Goal: Book appointment/travel/reservation

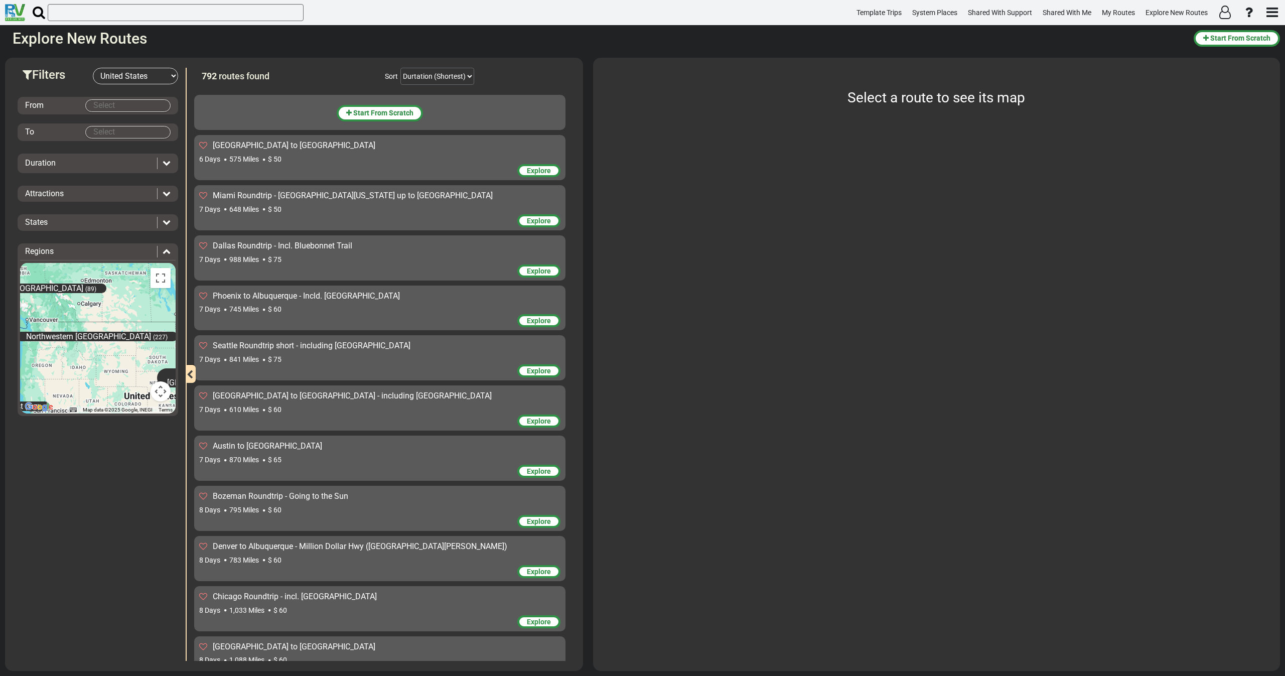
click at [135, 76] on select "-- Select Destination -- [GEOGRAPHIC_DATA] [GEOGRAPHIC_DATA] [GEOGRAPHIC_DATA] …" at bounding box center [135, 76] width 85 height 17
select select "number:3"
click at [93, 68] on select "-- Select Destination -- [GEOGRAPHIC_DATA] [GEOGRAPHIC_DATA] [GEOGRAPHIC_DATA] …" at bounding box center [135, 76] width 85 height 17
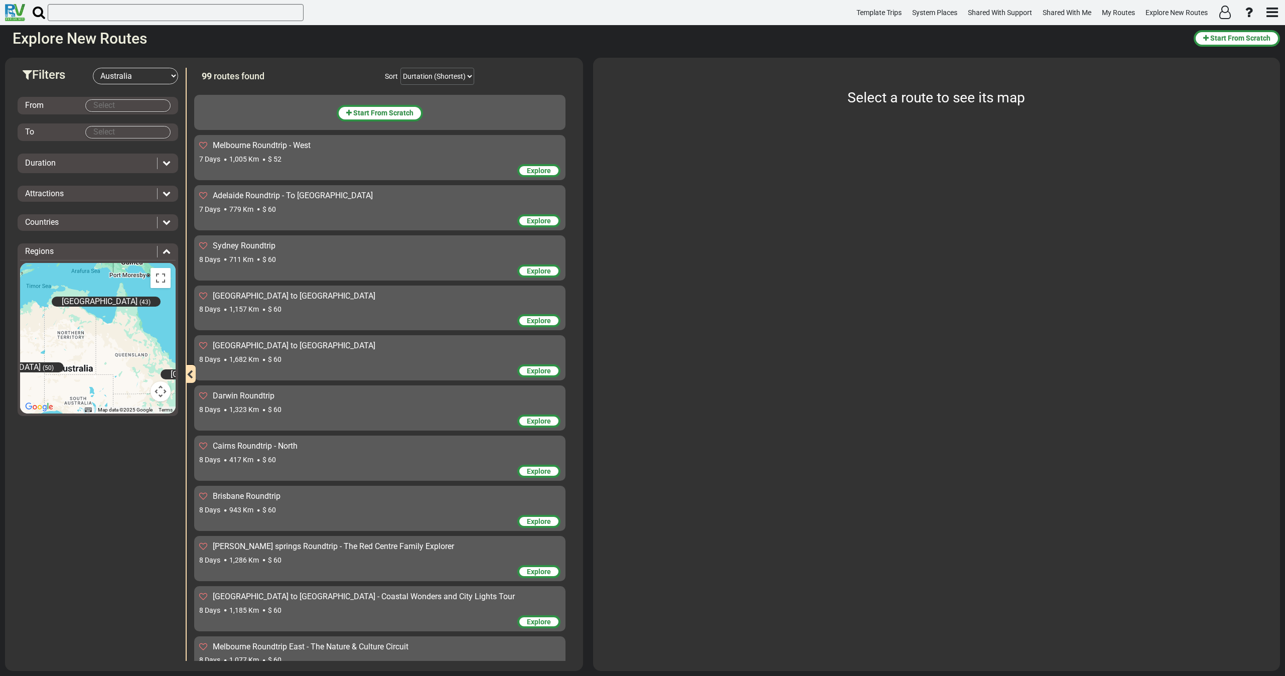
click at [132, 109] on body "Template Trips System Places Shared With Support Shared With Me My Routes Explo…" at bounding box center [642, 338] width 1285 height 676
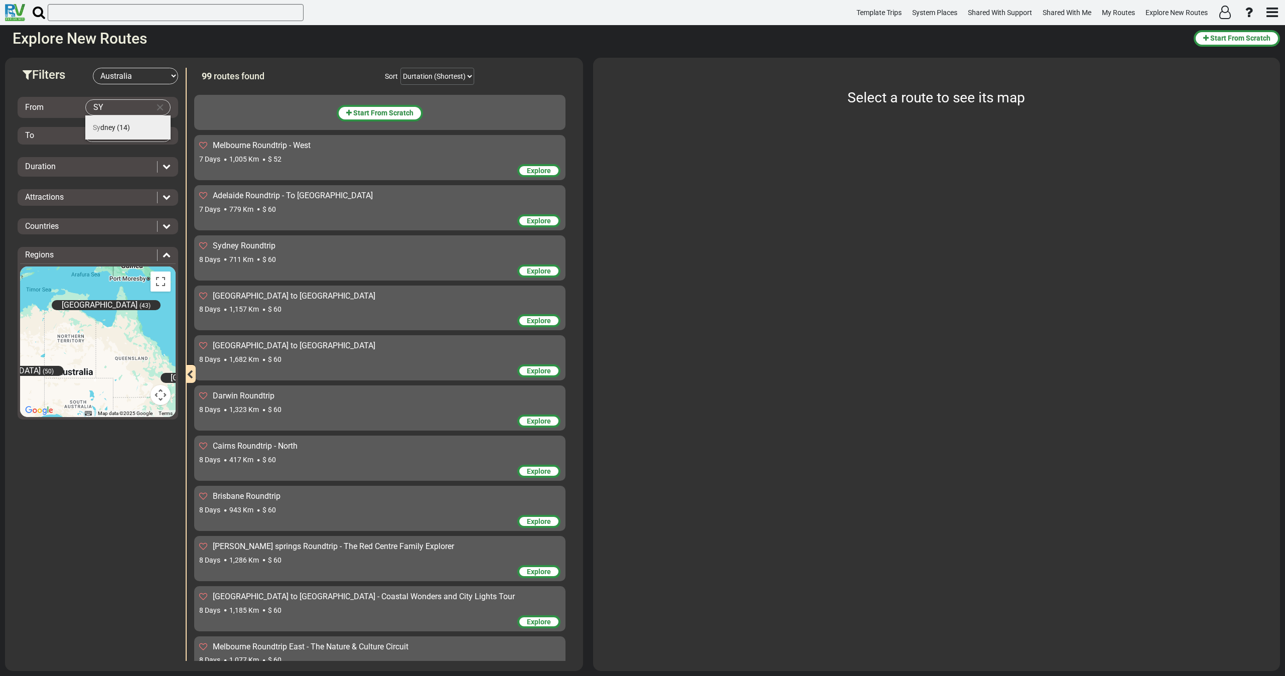
click at [121, 125] on span "(14)" at bounding box center [123, 127] width 13 height 8
type input "[GEOGRAPHIC_DATA]"
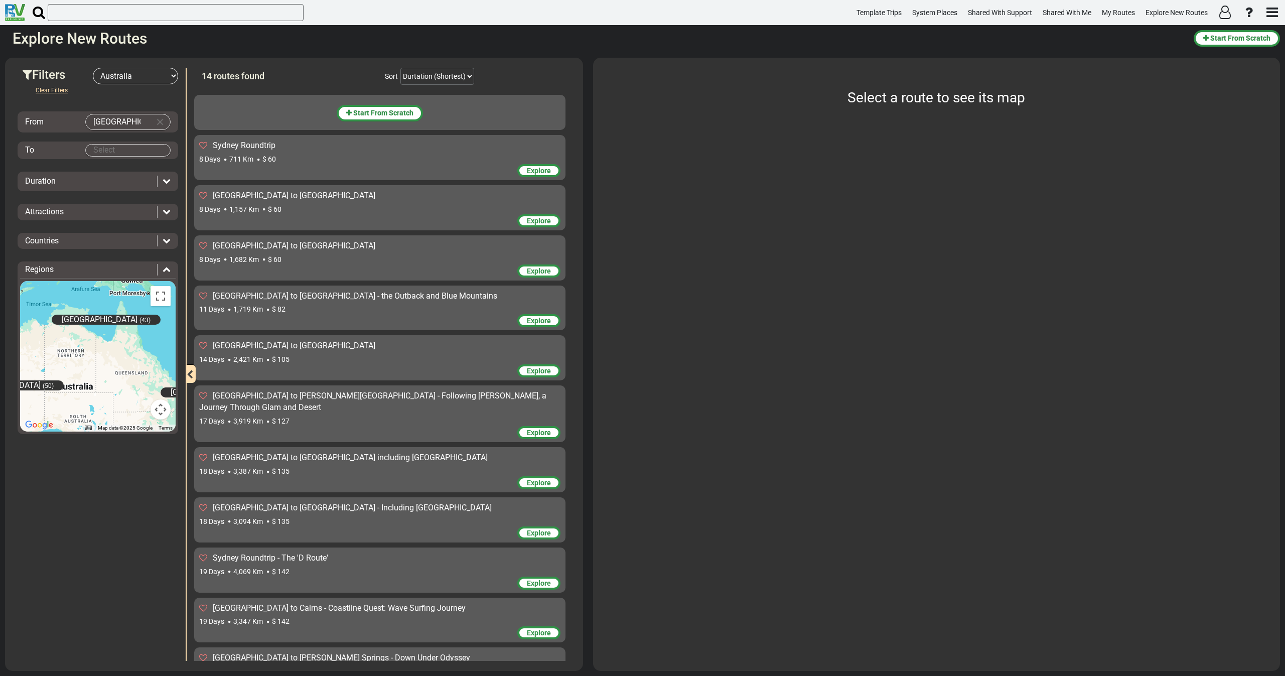
click at [336, 154] on div "8 Days 711 Km $ 60" at bounding box center [379, 159] width 361 height 10
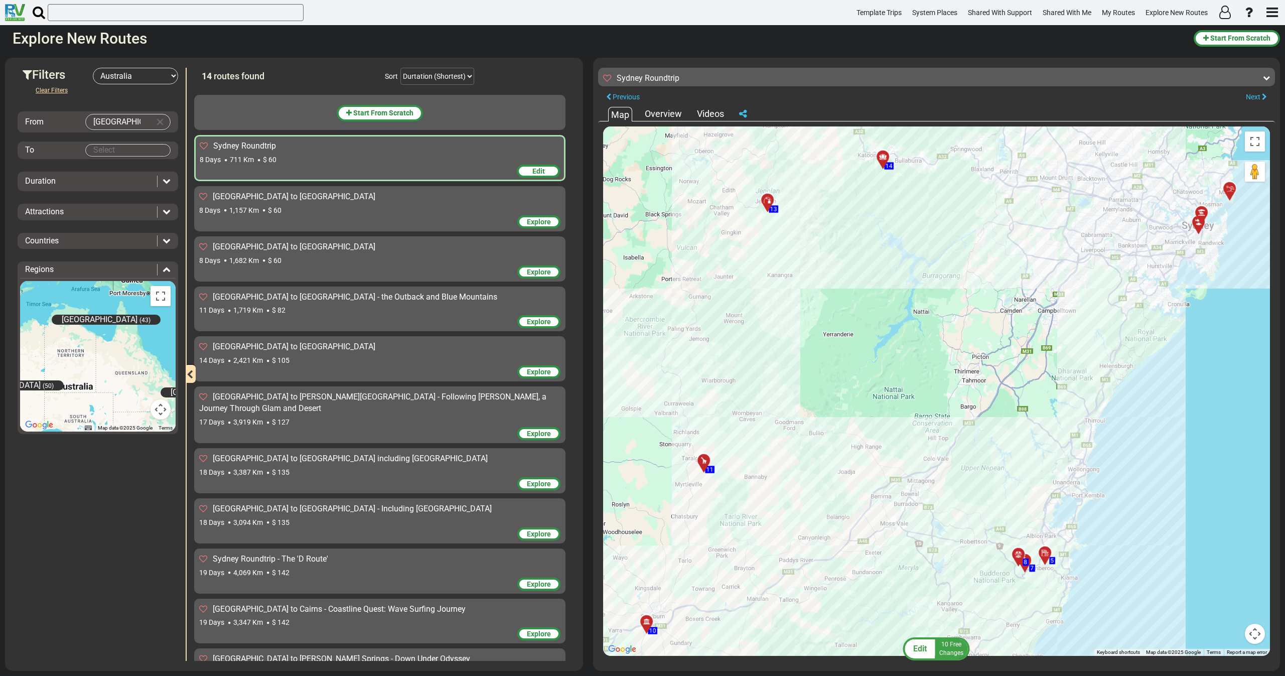
click at [745, 114] on icon at bounding box center [743, 113] width 8 height 9
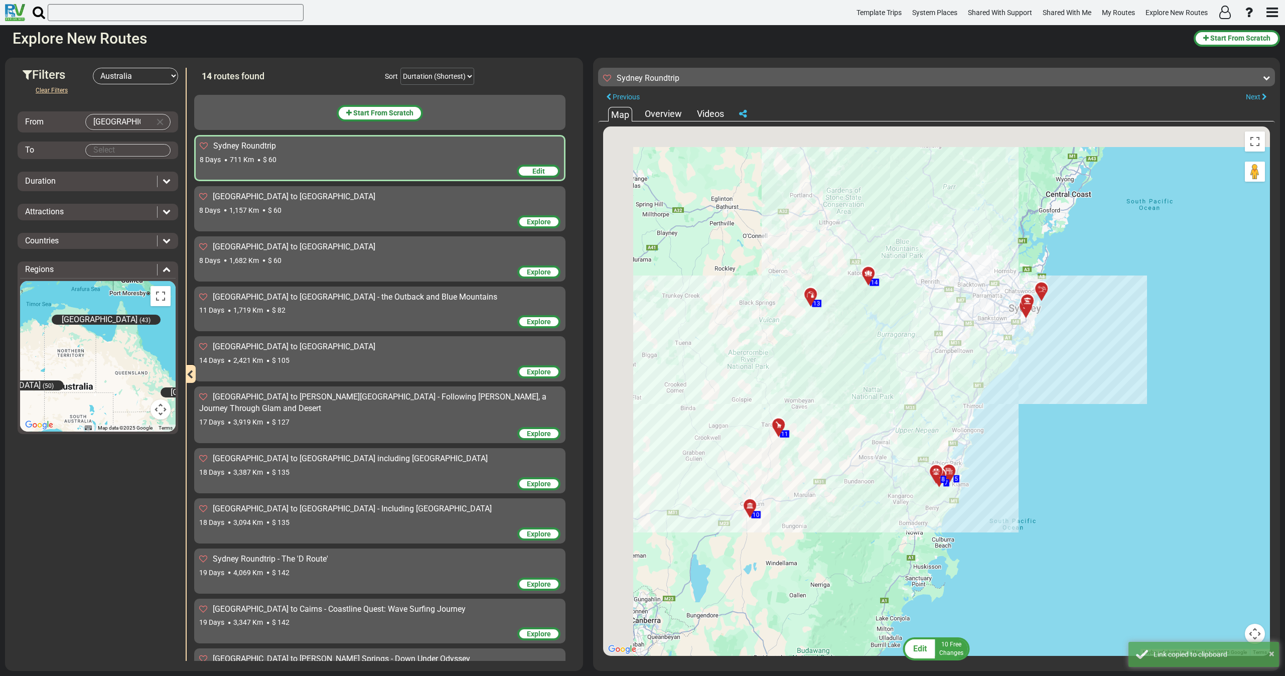
drag, startPoint x: 744, startPoint y: 410, endPoint x: 752, endPoint y: 434, distance: 25.1
click at [752, 434] on div "To activate drag with keyboard, press Alt + Enter. Once in keyboard drag state,…" at bounding box center [936, 390] width 667 height 529
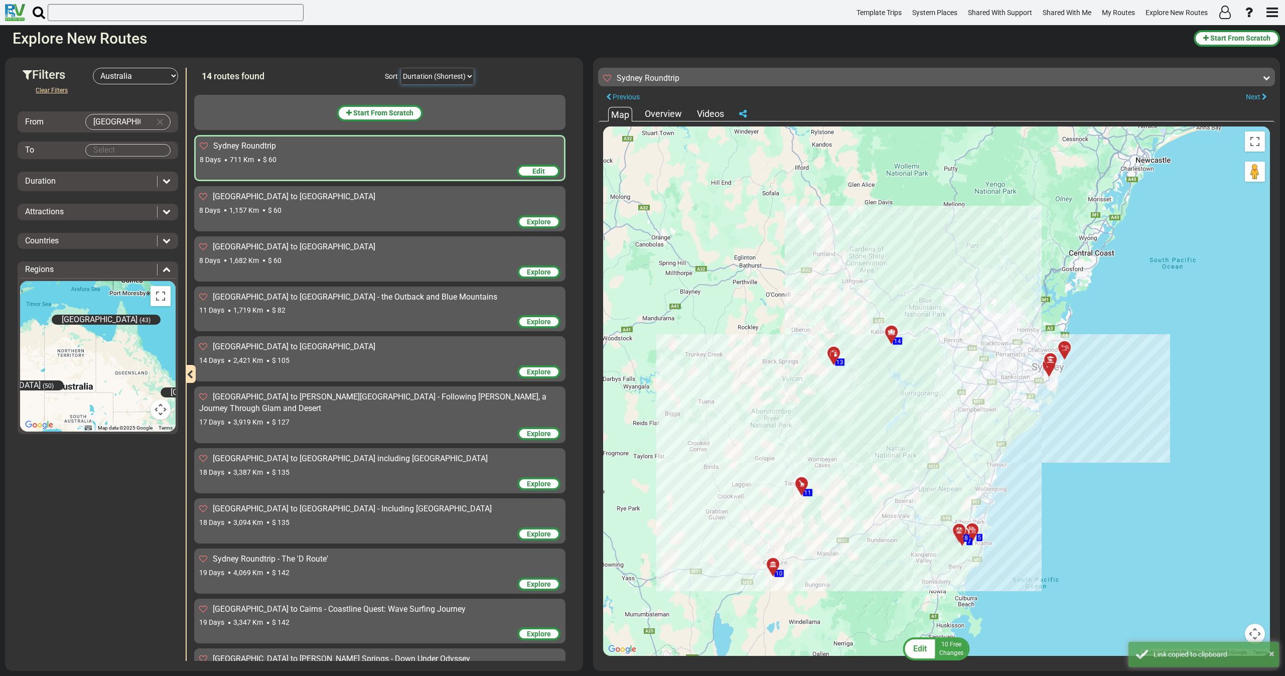
click at [455, 69] on select "Durtation (Shortest) Durtation (Longest) Distance (Shortest) Distance (Longest)…" at bounding box center [437, 76] width 74 height 17
select select "object:348"
click at [400, 68] on select "Durtation (Shortest) Durtation (Longest) Distance (Shortest) Distance (Longest)…" at bounding box center [437, 76] width 74 height 17
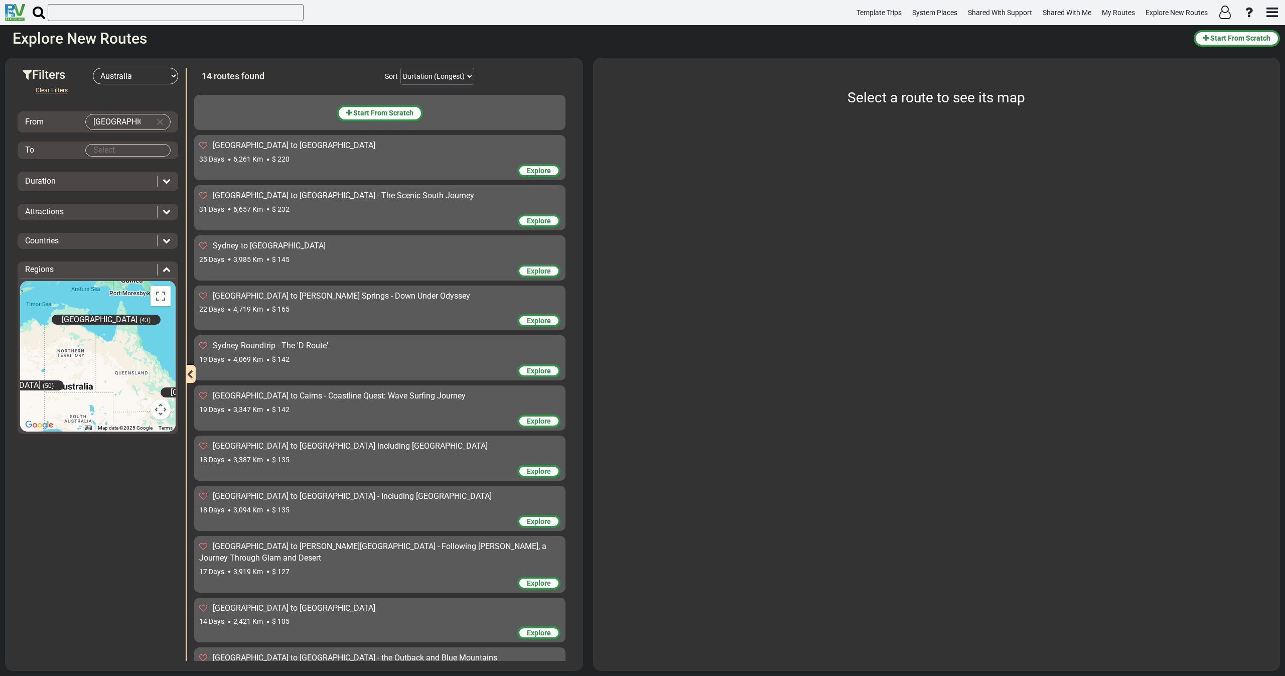
click at [330, 167] on div "Explore" at bounding box center [379, 171] width 361 height 15
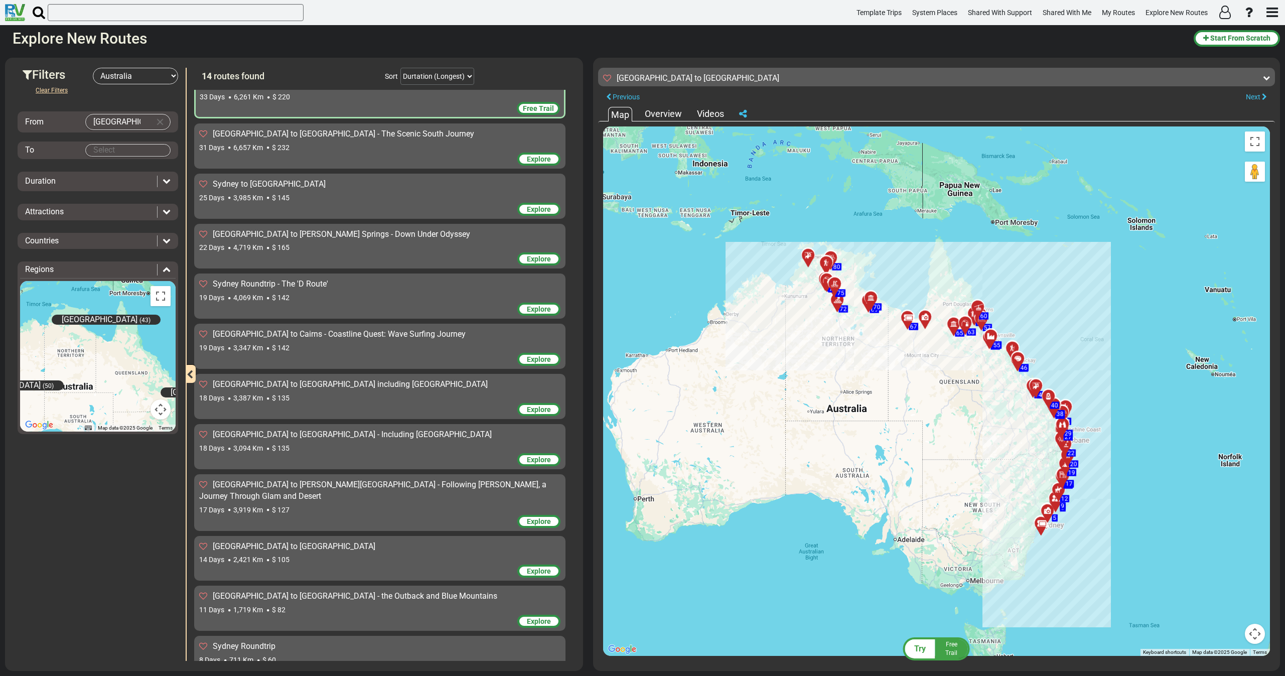
scroll to position [75, 0]
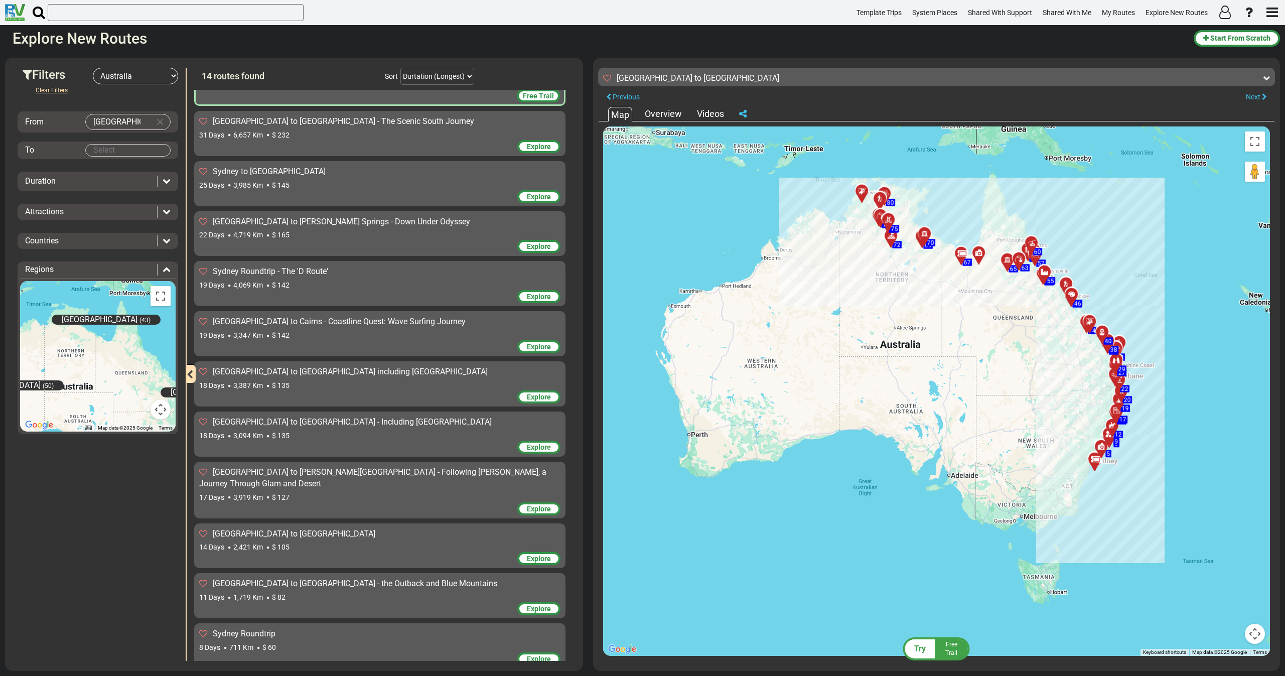
click at [745, 115] on icon at bounding box center [743, 113] width 8 height 9
